Goal: Task Accomplishment & Management: Manage account settings

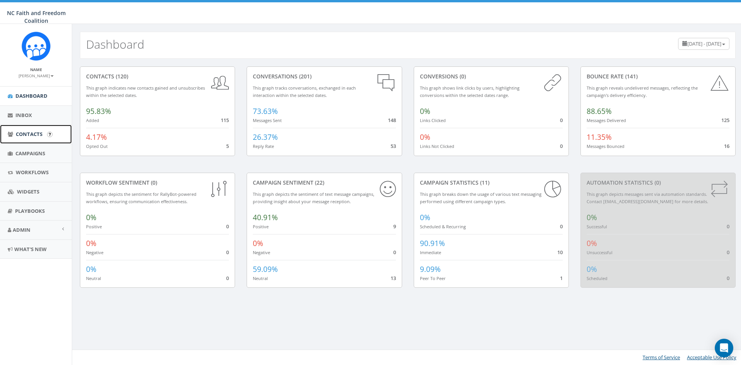
click at [28, 131] on span "Contacts" at bounding box center [29, 134] width 27 height 7
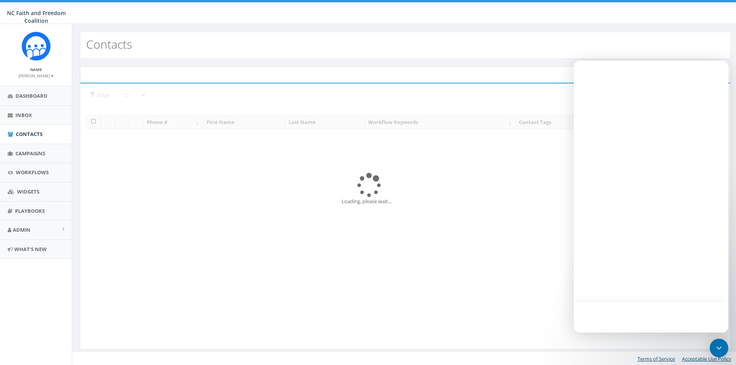
select select
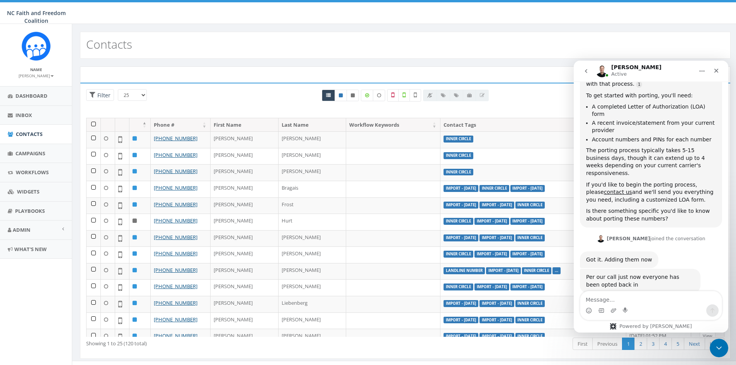
scroll to position [132, 0]
click at [714, 70] on icon "Close" at bounding box center [716, 71] width 6 height 6
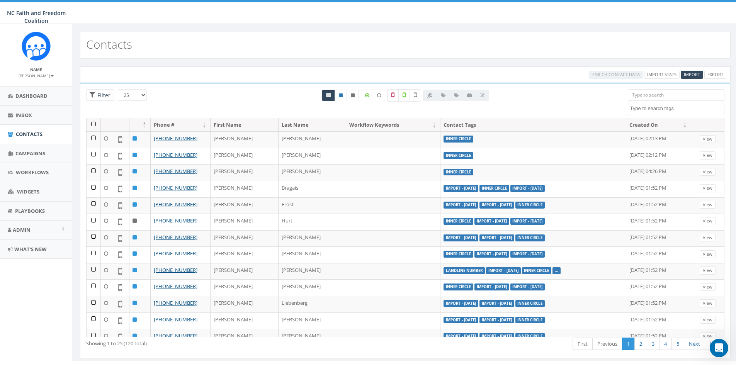
click at [658, 96] on input "search" at bounding box center [675, 95] width 97 height 12
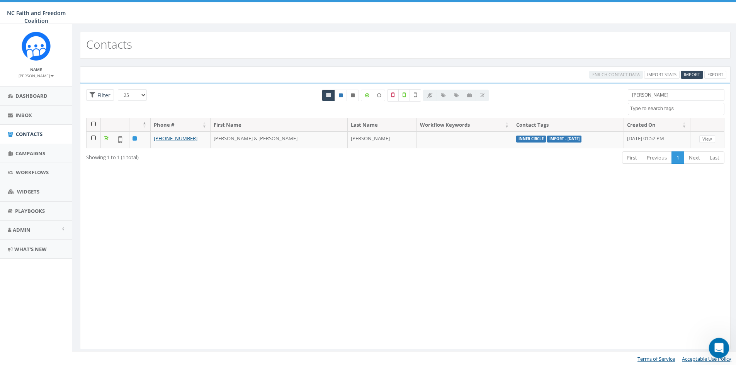
type input "moser"
click at [717, 349] on icon "Open Intercom Messenger" at bounding box center [717, 347] width 13 height 13
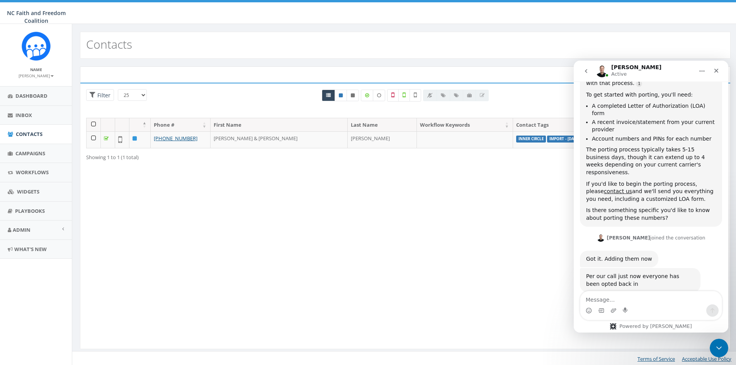
click at [584, 67] on button "go back" at bounding box center [585, 71] width 15 height 15
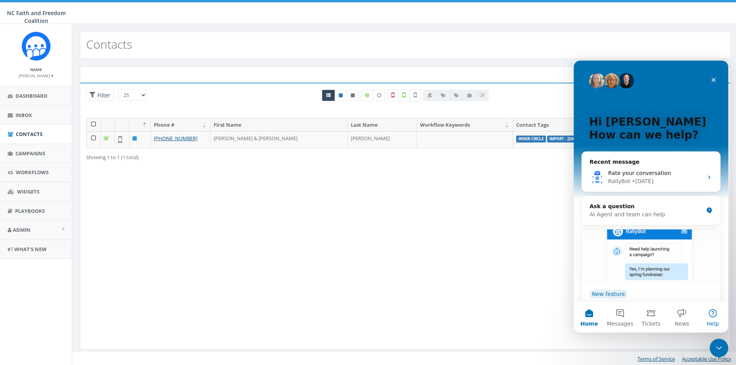
click at [714, 321] on span "Help" at bounding box center [712, 323] width 12 height 5
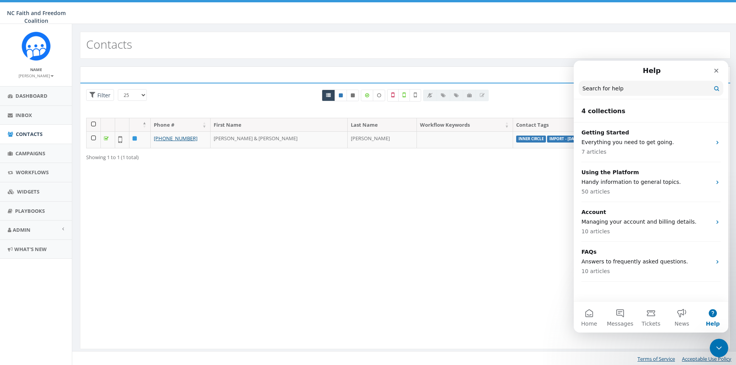
click at [587, 88] on input "Search for help" at bounding box center [650, 88] width 144 height 15
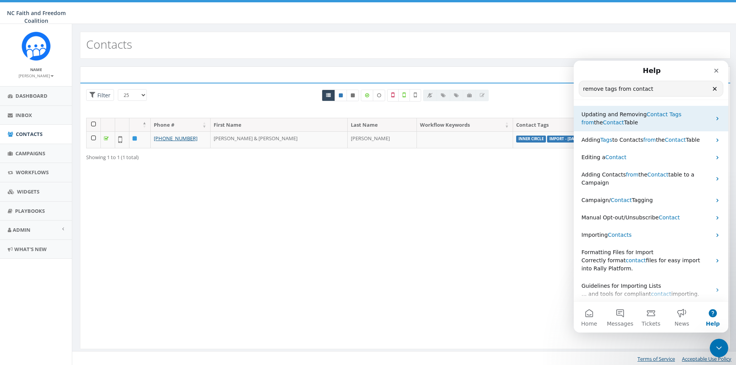
type input "remove tags from contact"
click at [669, 114] on span "Tags" at bounding box center [675, 114] width 12 height 6
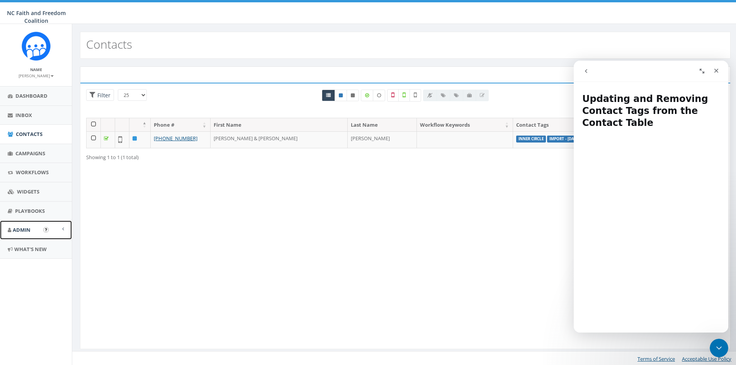
click at [33, 226] on link "Admin" at bounding box center [36, 229] width 72 height 19
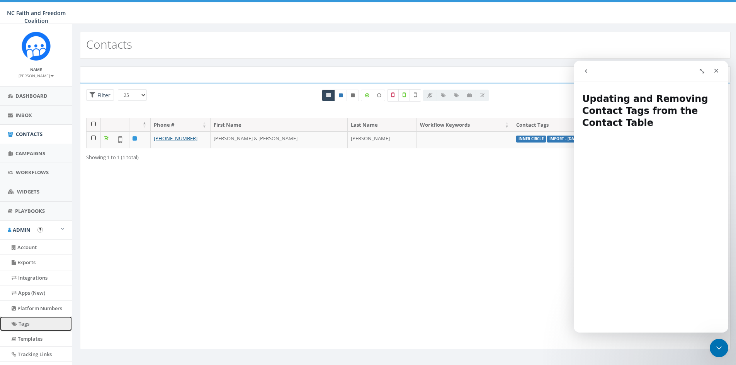
click at [27, 322] on link "Tags" at bounding box center [36, 323] width 72 height 15
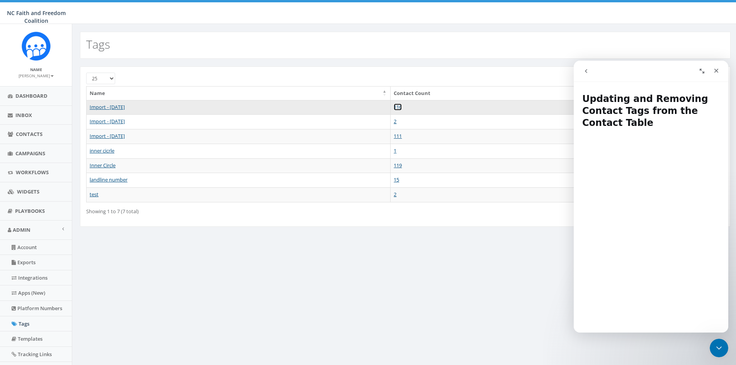
click at [402, 104] on link "116" at bounding box center [397, 106] width 8 height 7
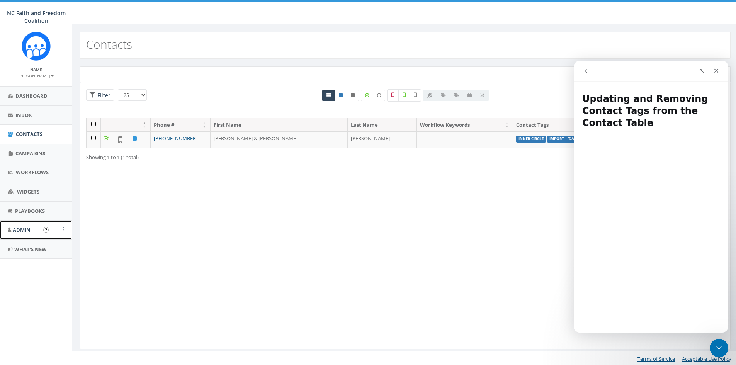
click at [28, 227] on span "Admin" at bounding box center [22, 229] width 18 height 7
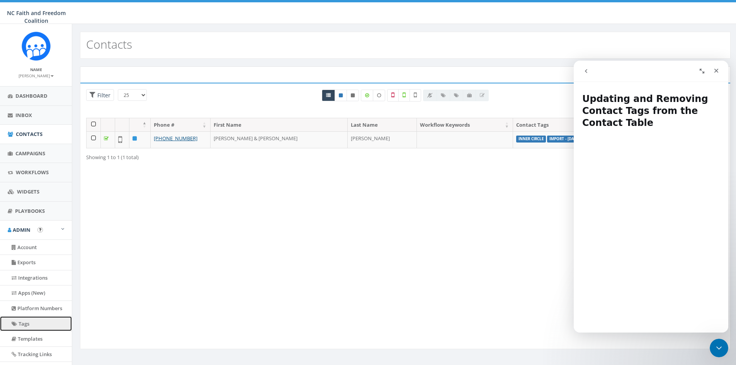
click at [28, 320] on link "Tags" at bounding box center [36, 323] width 72 height 15
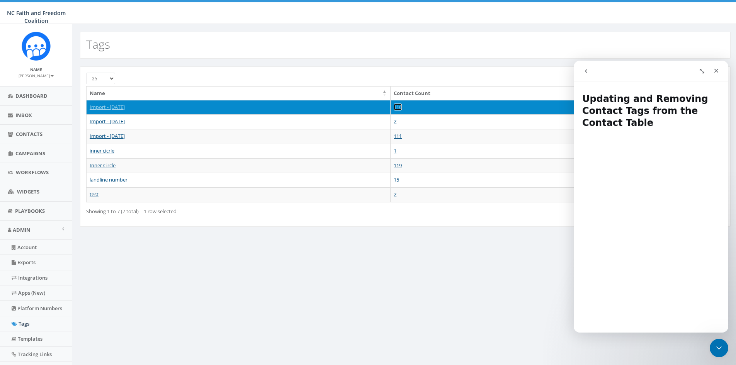
click at [402, 107] on link "116" at bounding box center [397, 106] width 8 height 7
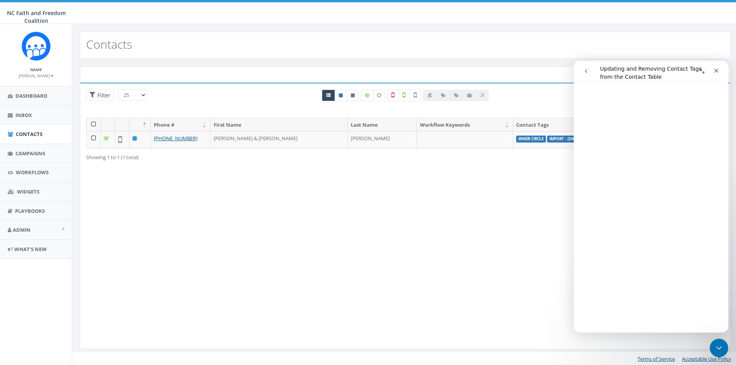
scroll to position [232, 0]
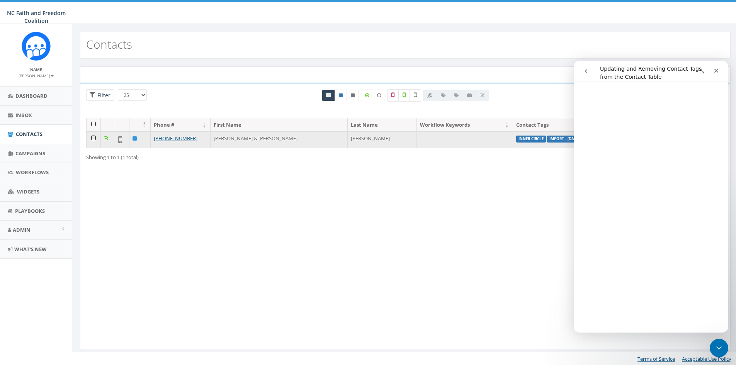
click at [94, 139] on td at bounding box center [93, 139] width 14 height 17
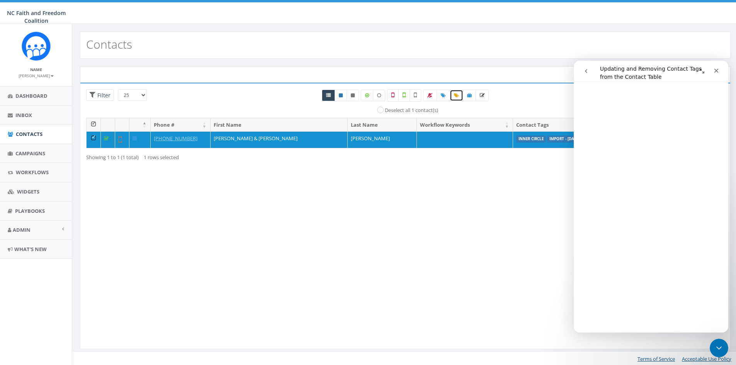
click at [456, 95] on icon at bounding box center [456, 95] width 5 height 5
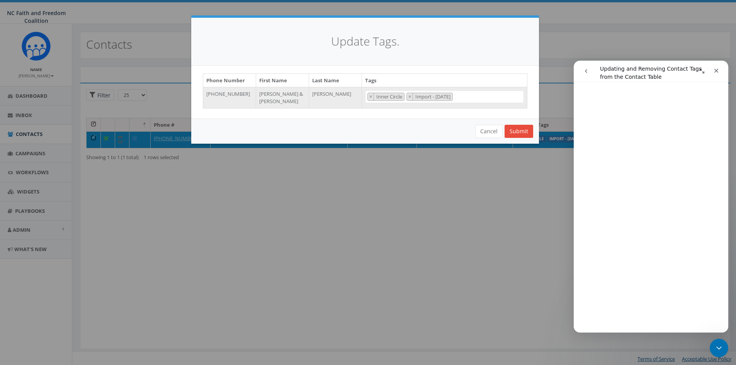
scroll to position [54, 0]
click at [370, 97] on span "×" at bounding box center [370, 96] width 3 height 7
select select "Import - [DATE]"
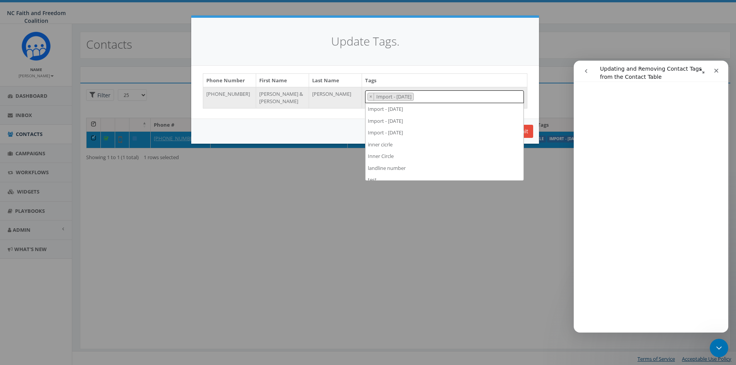
scroll to position [29, 0]
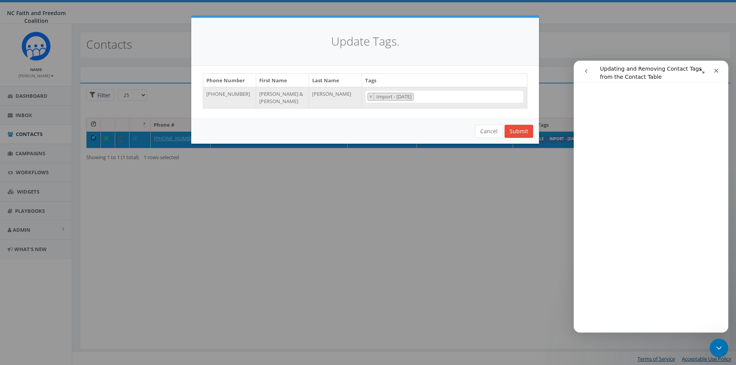
click at [481, 208] on div "Update Tags. Phone Number First Name Last Name Tags +13367561102 Darin & Angie …" at bounding box center [368, 182] width 736 height 365
click at [520, 127] on button "Submit" at bounding box center [518, 131] width 29 height 13
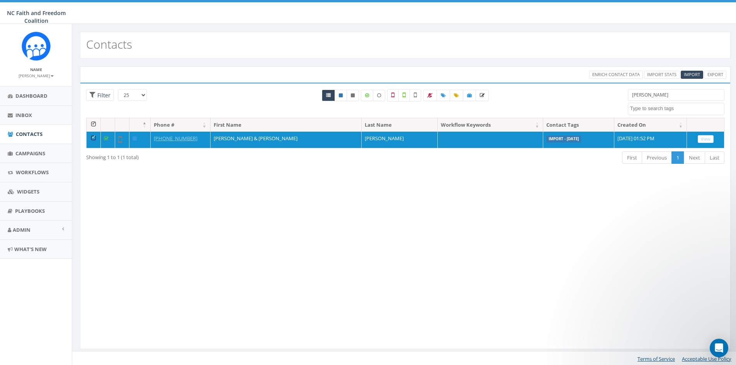
select select
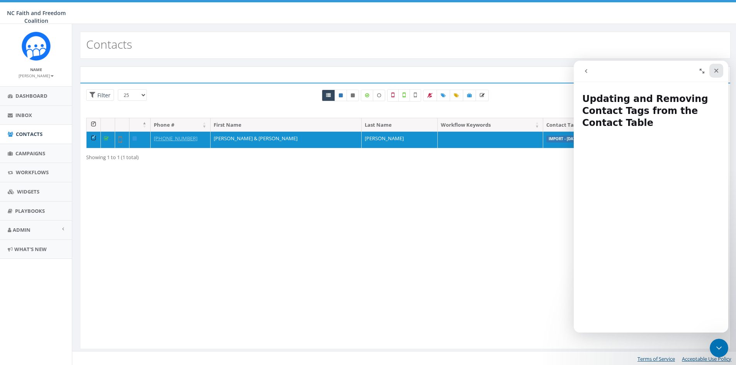
click at [712, 71] on div "Close" at bounding box center [716, 71] width 14 height 14
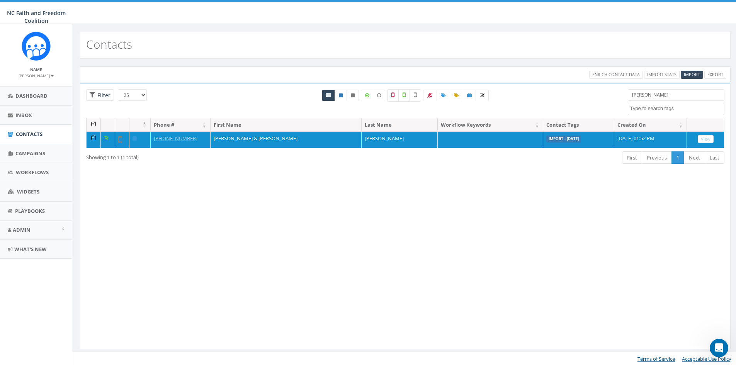
click at [660, 105] on textarea "Search" at bounding box center [677, 108] width 94 height 7
type textarea "7042210227"
select select "7042210227"
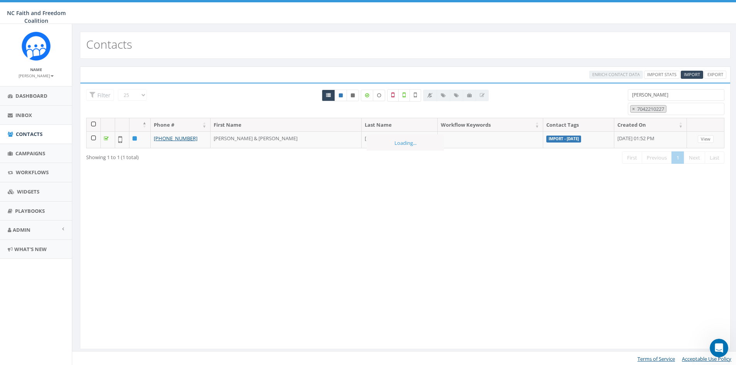
scroll to position [49, 0]
click at [643, 95] on input "moser" at bounding box center [675, 95] width 97 height 12
drag, startPoint x: 648, startPoint y: 95, endPoint x: 630, endPoint y: 95, distance: 18.5
click at [630, 95] on input "moser" at bounding box center [675, 95] width 97 height 12
paste input "336-756-1102"
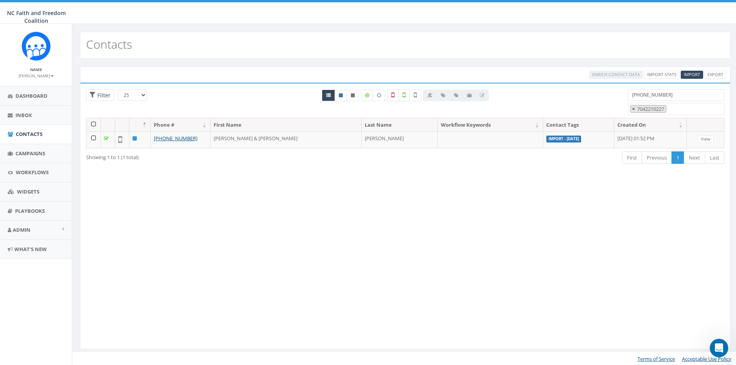
type input "336-756-1102"
click at [633, 108] on span "×" at bounding box center [633, 108] width 3 height 7
select select
click at [671, 95] on input "336-756-1102" at bounding box center [675, 95] width 97 height 12
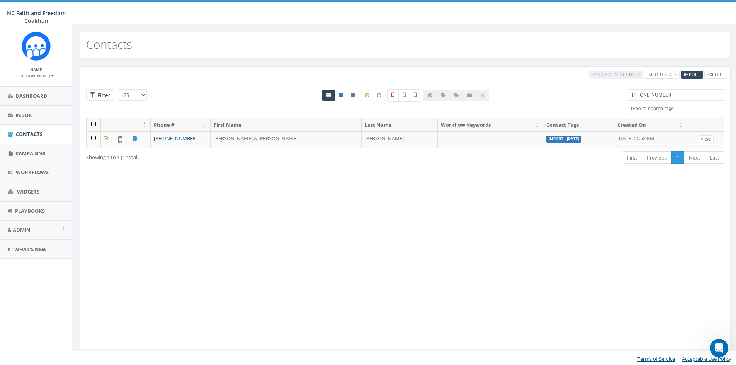
click at [678, 110] on textarea "Search" at bounding box center [677, 108] width 94 height 7
click at [670, 91] on input "336-756-1102" at bounding box center [675, 95] width 97 height 12
type input "3"
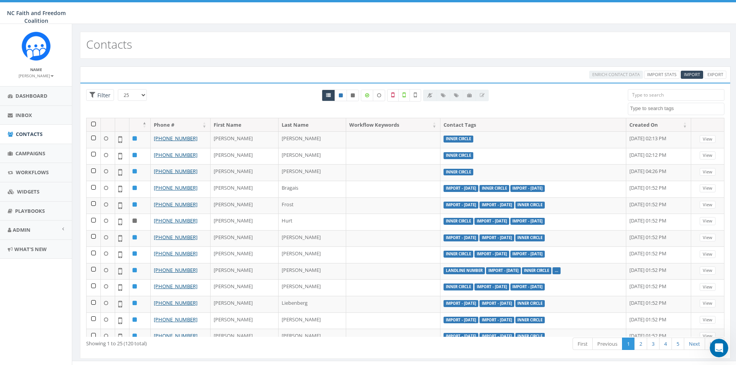
click at [640, 94] on input "search" at bounding box center [675, 95] width 97 height 12
paste input "704-221-0226"
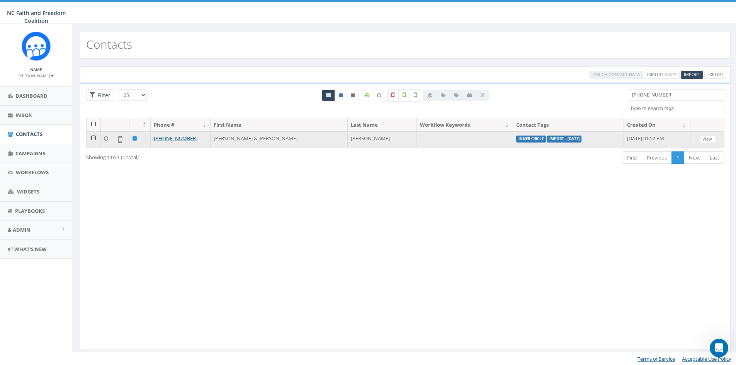
type input "704-221-0226"
click at [93, 137] on td at bounding box center [93, 139] width 14 height 17
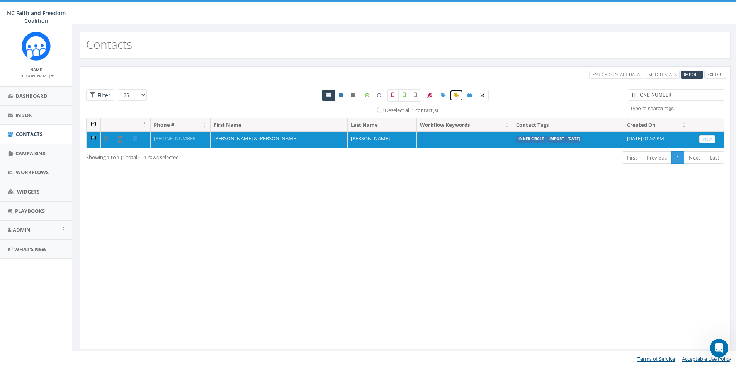
click at [456, 97] on icon at bounding box center [456, 95] width 5 height 5
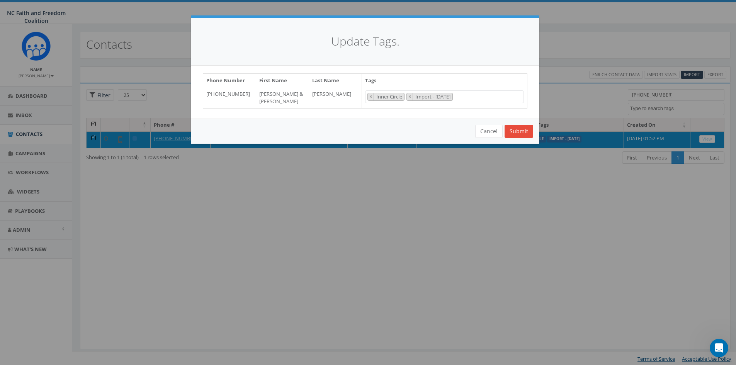
scroll to position [54, 0]
click at [368, 97] on button "×" at bounding box center [371, 96] width 6 height 7
select select "Import - [DATE]"
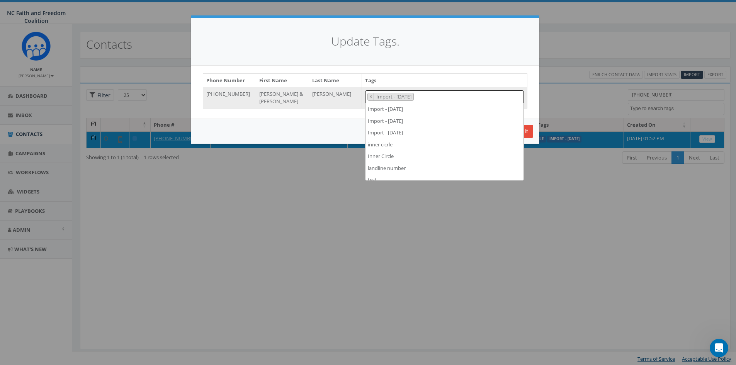
scroll to position [29, 0]
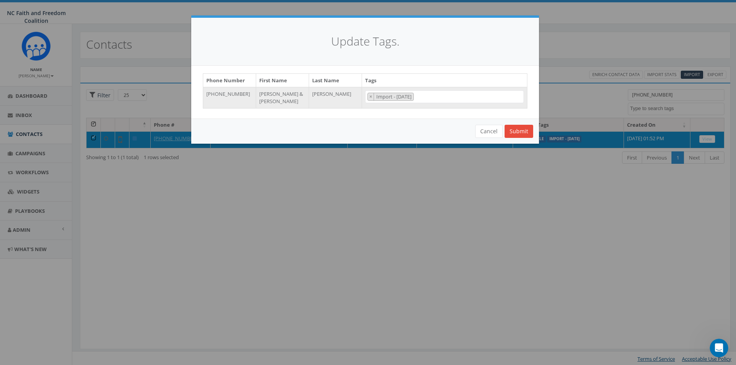
click at [558, 178] on div "Update Tags. Phone Number First Name Last Name Tags +17042210226 Christopher & …" at bounding box center [368, 182] width 736 height 365
click at [520, 131] on button "Submit" at bounding box center [518, 131] width 29 height 13
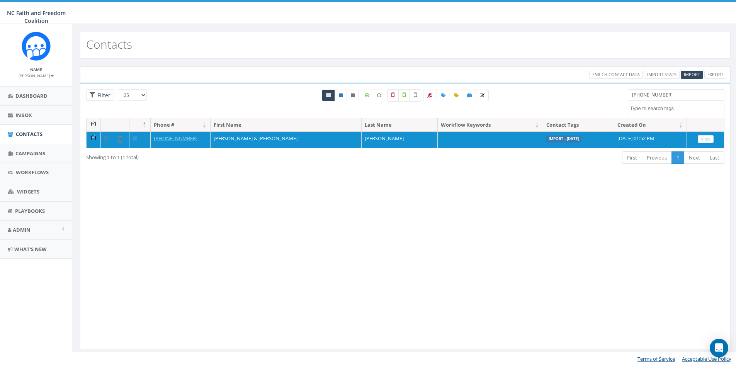
select select
drag, startPoint x: 663, startPoint y: 97, endPoint x: 622, endPoint y: 97, distance: 40.5
click at [622, 97] on div "704-221-0226 Import - 07/28/2025 Import - 07/29/2025 Import - 08/04/2025 inner …" at bounding box center [676, 102] width 108 height 26
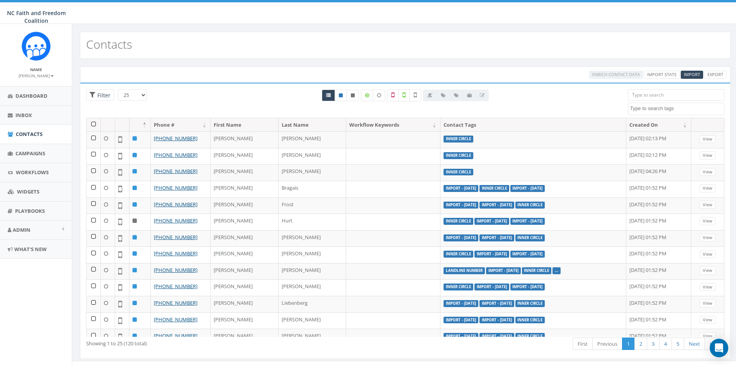
click at [644, 95] on input "search" at bounding box center [675, 95] width 97 height 12
paste input "828-447-0502"
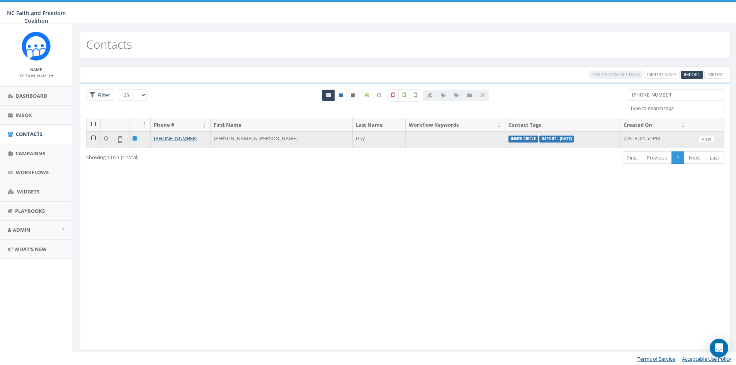
type input "828-447-0502"
drag, startPoint x: 93, startPoint y: 137, endPoint x: 98, endPoint y: 137, distance: 5.4
click at [93, 137] on td at bounding box center [93, 139] width 14 height 17
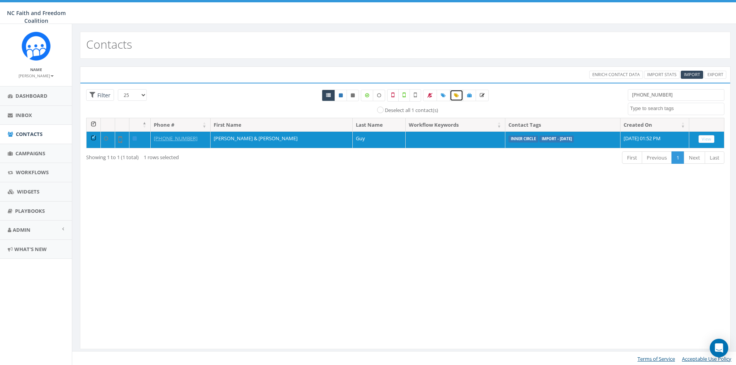
click at [453, 95] on link at bounding box center [456, 96] width 14 height 12
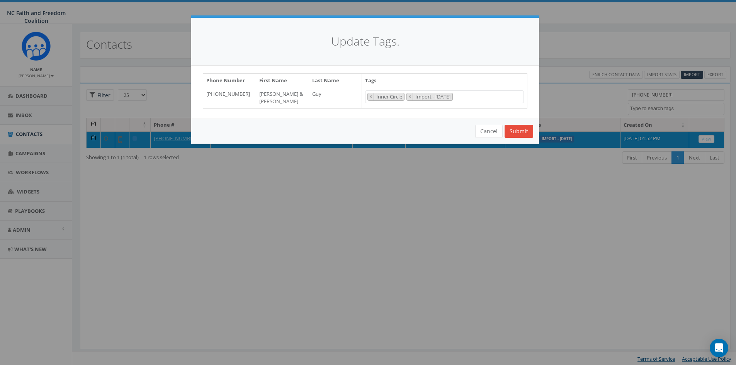
scroll to position [54, 0]
click at [371, 96] on span "×" at bounding box center [370, 96] width 3 height 7
select select "Import - [DATE]"
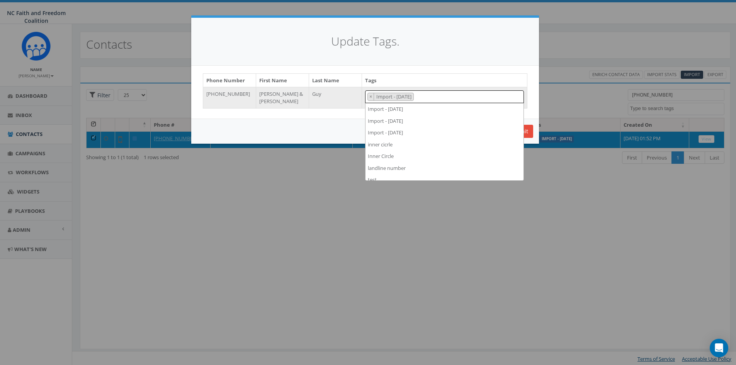
scroll to position [29, 0]
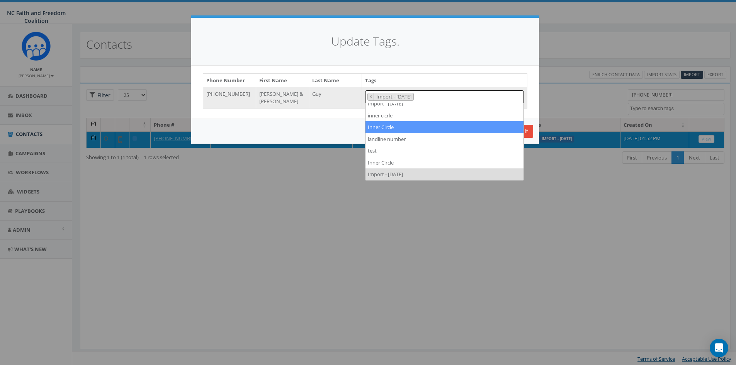
click at [546, 167] on div "Update Tags. Phone Number First Name Last Name Tags +18284470502 David & Amanda…" at bounding box center [368, 182] width 736 height 365
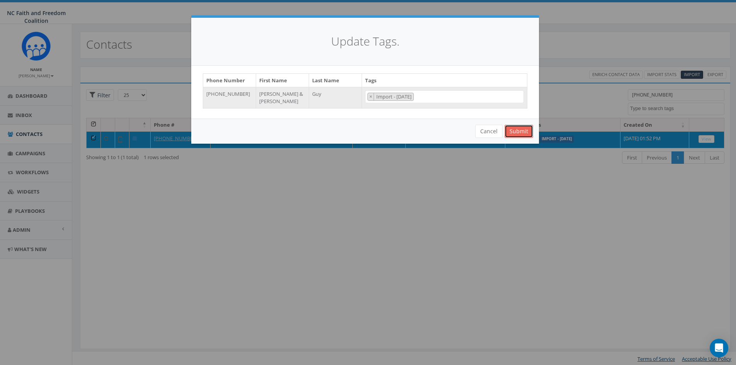
click at [520, 127] on button "Submit" at bounding box center [518, 131] width 29 height 13
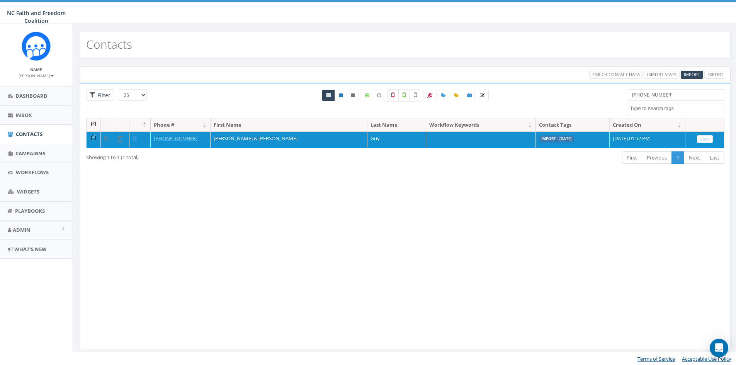
select select
drag, startPoint x: 677, startPoint y: 95, endPoint x: 611, endPoint y: 107, distance: 66.7
click at [611, 107] on div "25 50 100 Filter All 1 contact(s) on current page All 1 contact(s) filtered [PH…" at bounding box center [404, 103] width 649 height 29
paste input "704619-1156"
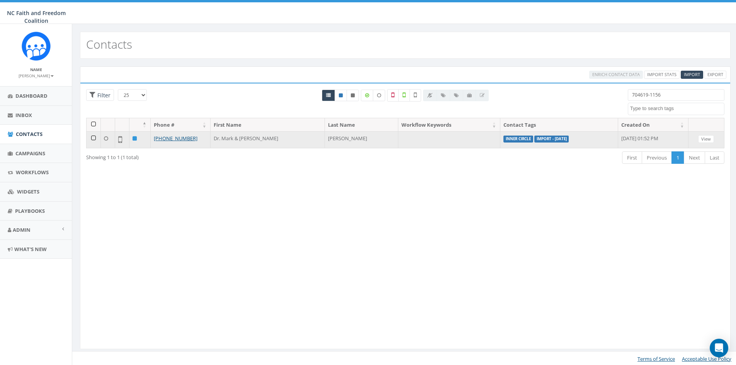
type input "704619-1156"
click at [93, 138] on td at bounding box center [93, 139] width 14 height 17
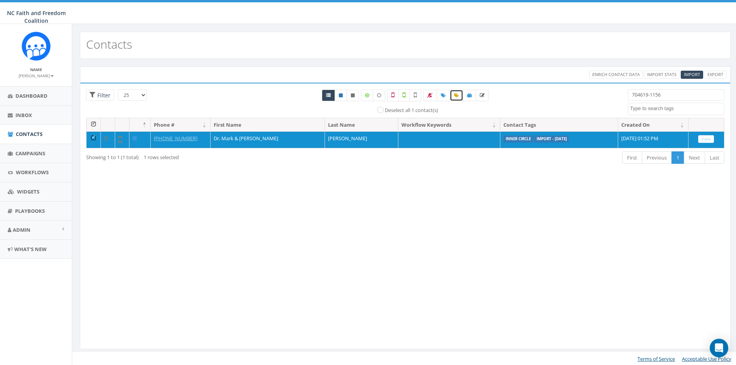
click at [457, 96] on icon at bounding box center [456, 95] width 5 height 5
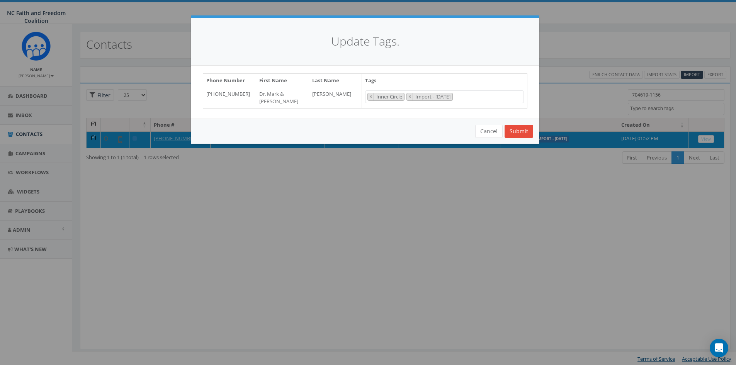
scroll to position [54, 0]
click at [370, 95] on span "×" at bounding box center [370, 96] width 3 height 7
select select "Import - [DATE]"
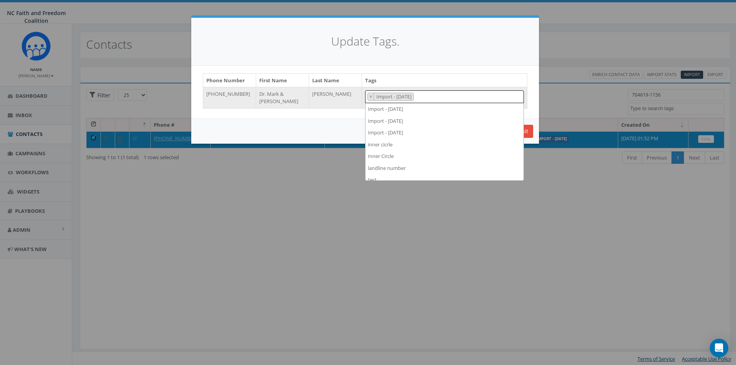
scroll to position [29, 0]
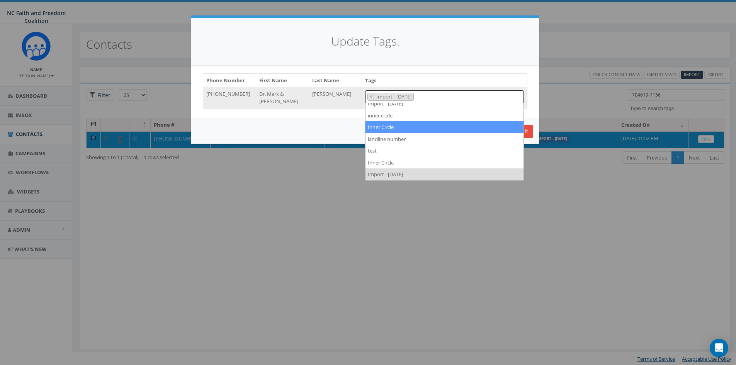
click at [561, 155] on div "Update Tags. Phone Number First Name Last Name Tags [PHONE_NUMBER] Dr. [PERSON_…" at bounding box center [368, 182] width 736 height 365
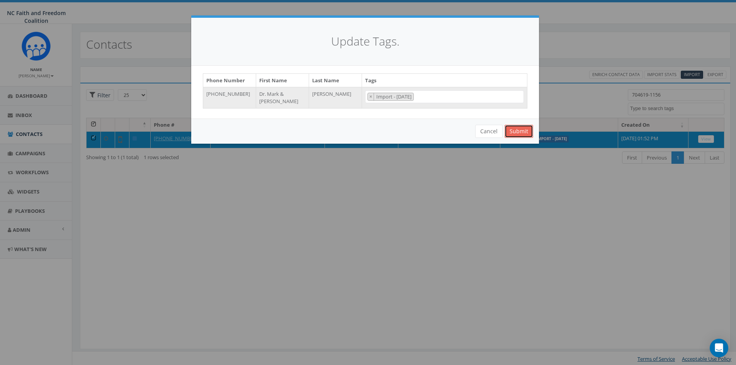
click at [525, 133] on button "Submit" at bounding box center [518, 131] width 29 height 13
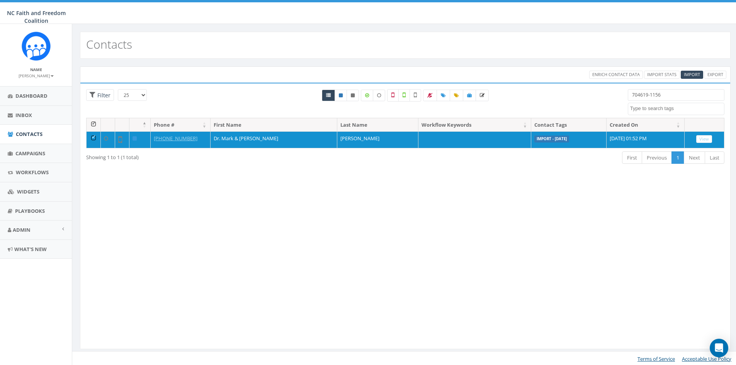
select select
click at [39, 96] on span "Dashboard" at bounding box center [31, 95] width 32 height 7
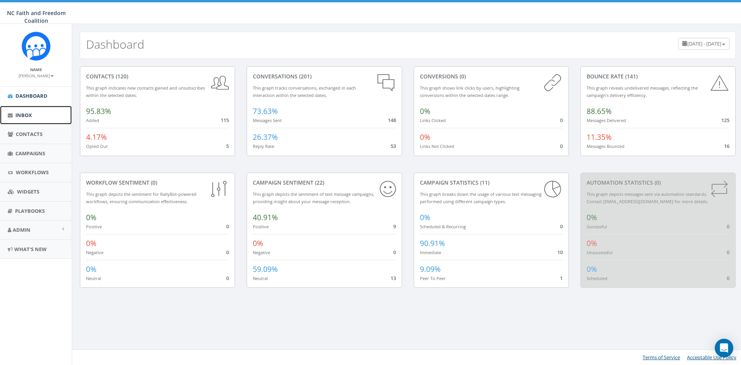
click at [34, 117] on link "Inbox" at bounding box center [36, 115] width 72 height 19
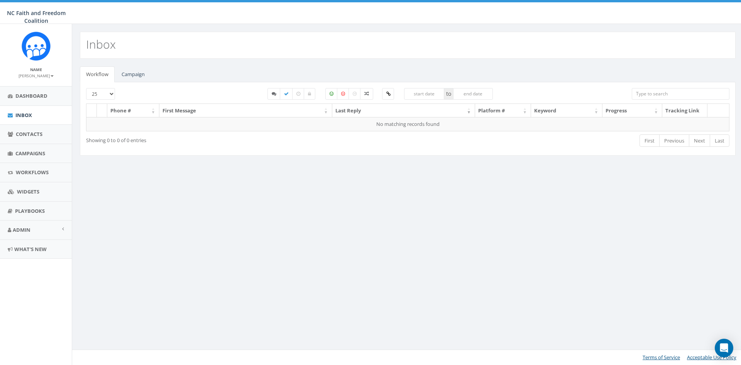
select select
click at [140, 75] on link "Campaign" at bounding box center [133, 74] width 36 height 16
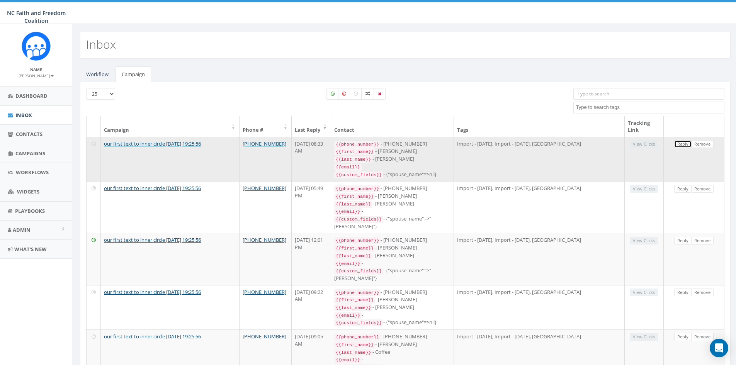
click at [681, 145] on link "Reply" at bounding box center [682, 144] width 17 height 8
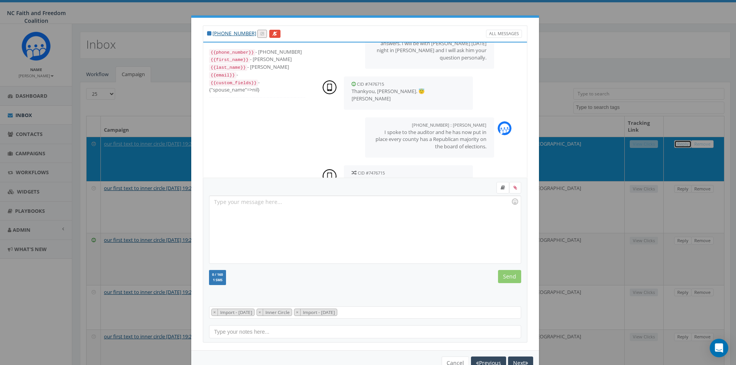
scroll to position [607, 0]
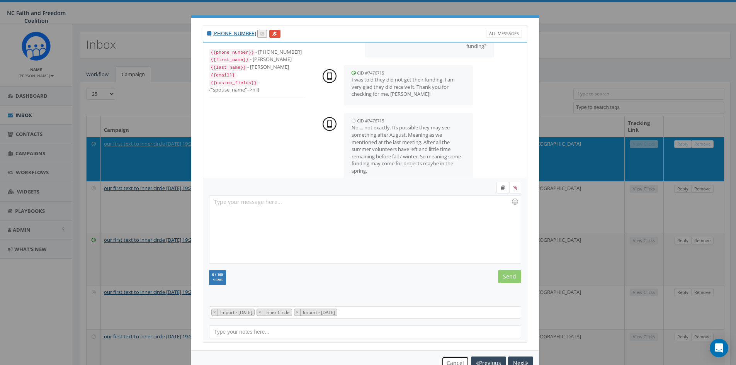
click at [451, 360] on button "Cancel" at bounding box center [454, 362] width 27 height 13
